Goal: Information Seeking & Learning: Learn about a topic

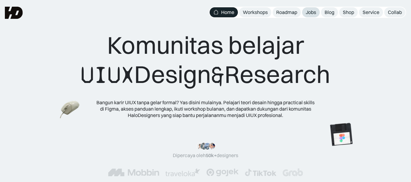
click at [315, 12] on div "Jobs" at bounding box center [311, 12] width 10 height 6
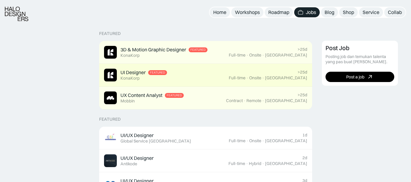
scroll to position [142, 0]
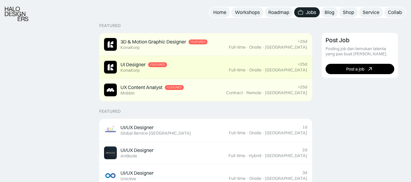
click at [194, 62] on div "UI Designer Featured KonaKorp" at bounding box center [166, 67] width 125 height 13
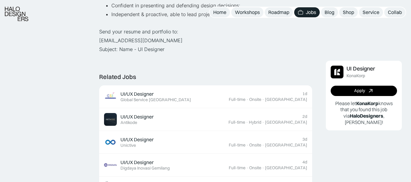
scroll to position [312, 0]
click at [354, 92] on link "Apply" at bounding box center [364, 91] width 66 height 10
click at [353, 90] on link "Apply" at bounding box center [364, 91] width 66 height 10
click at [355, 90] on div "Apply" at bounding box center [360, 91] width 11 height 5
click at [362, 91] on div "Apply" at bounding box center [360, 91] width 11 height 5
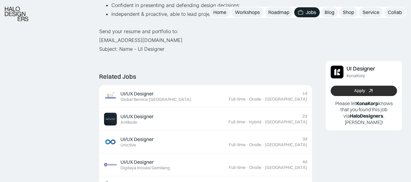
click at [337, 87] on link "Apply" at bounding box center [364, 91] width 66 height 10
click at [339, 89] on link "Apply" at bounding box center [364, 91] width 66 height 10
click at [353, 91] on link "Apply" at bounding box center [364, 91] width 66 height 10
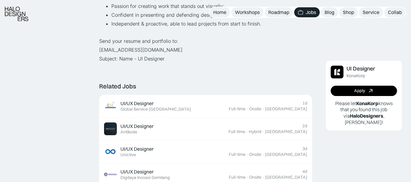
scroll to position [303, 0]
click at [369, 93] on icon at bounding box center [371, 91] width 9 height 9
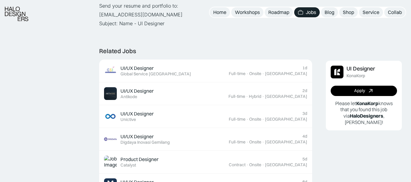
scroll to position [338, 0]
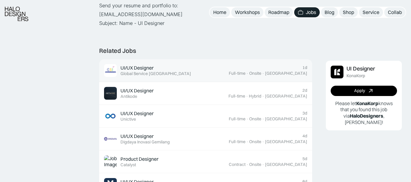
click at [151, 65] on div "UI/UX Designer" at bounding box center [137, 68] width 33 height 6
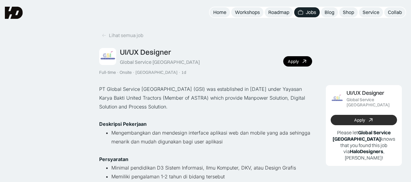
click at [348, 118] on link "Apply" at bounding box center [364, 120] width 66 height 10
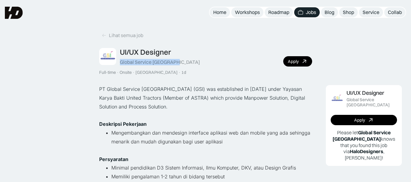
drag, startPoint x: 179, startPoint y: 62, endPoint x: 119, endPoint y: 63, distance: 60.0
click at [119, 63] on div "UI/UX Designer Global Service Indonesia Full-time · Onsite · Jakarta · 1d Apply" at bounding box center [205, 61] width 213 height 27
copy div "Global Service [GEOGRAPHIC_DATA]"
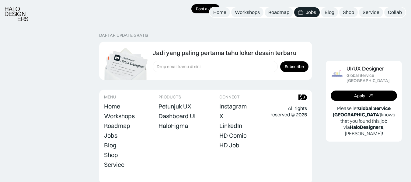
scroll to position [495, 0]
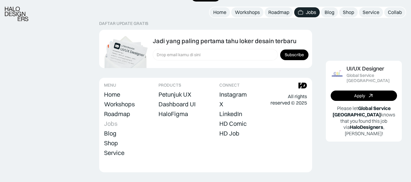
click at [114, 120] on div "Jobs" at bounding box center [110, 123] width 13 height 7
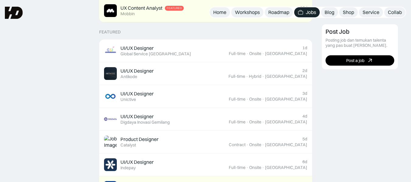
scroll to position [221, 0]
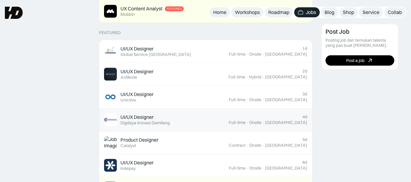
click at [155, 119] on div "UI/UX Designer Featured Digdaya Inovasi Gemilang" at bounding box center [145, 120] width 49 height 12
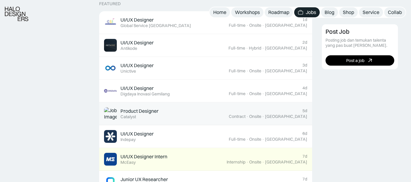
scroll to position [250, 0]
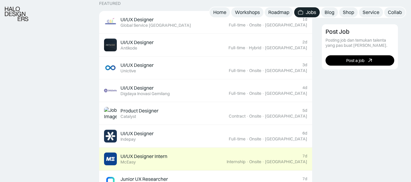
click at [135, 164] on div "McEasy" at bounding box center [128, 162] width 15 height 5
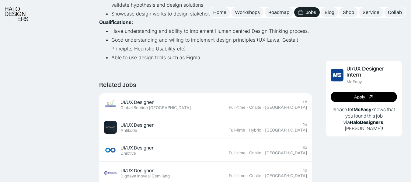
scroll to position [146, 0]
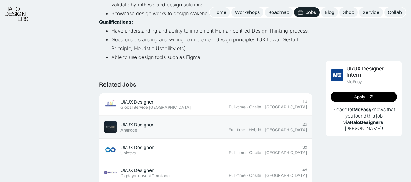
click at [153, 123] on div "UI/UX Designer" at bounding box center [137, 125] width 33 height 6
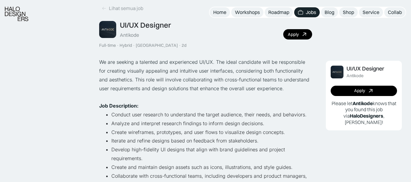
scroll to position [27, 0]
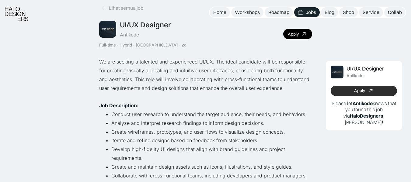
click at [347, 90] on link "Apply" at bounding box center [364, 91] width 66 height 10
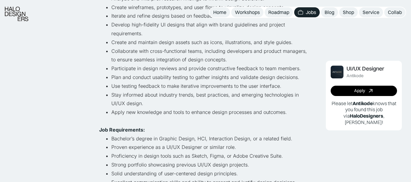
scroll to position [153, 0]
